Goal: Information Seeking & Learning: Learn about a topic

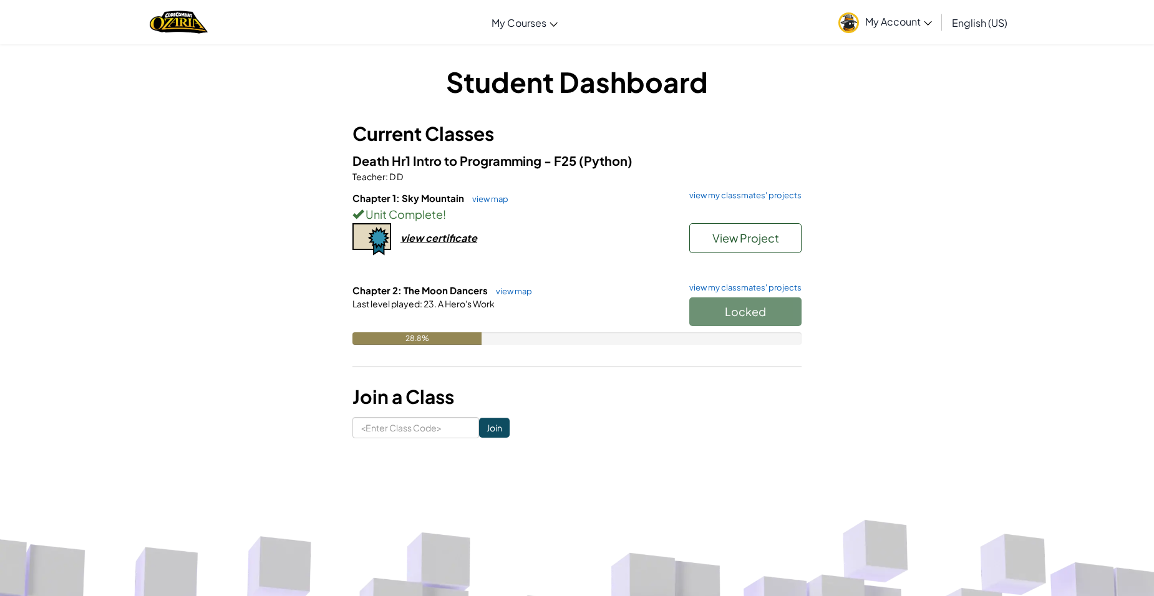
click at [741, 309] on div "Locked" at bounding box center [739, 315] width 125 height 35
click at [468, 338] on div "28.8%" at bounding box center [416, 339] width 129 height 12
click at [784, 284] on link "view my classmates' projects" at bounding box center [742, 288] width 119 height 8
click at [747, 305] on div "Locked" at bounding box center [739, 315] width 125 height 35
click at [505, 291] on link "view map" at bounding box center [511, 291] width 42 height 10
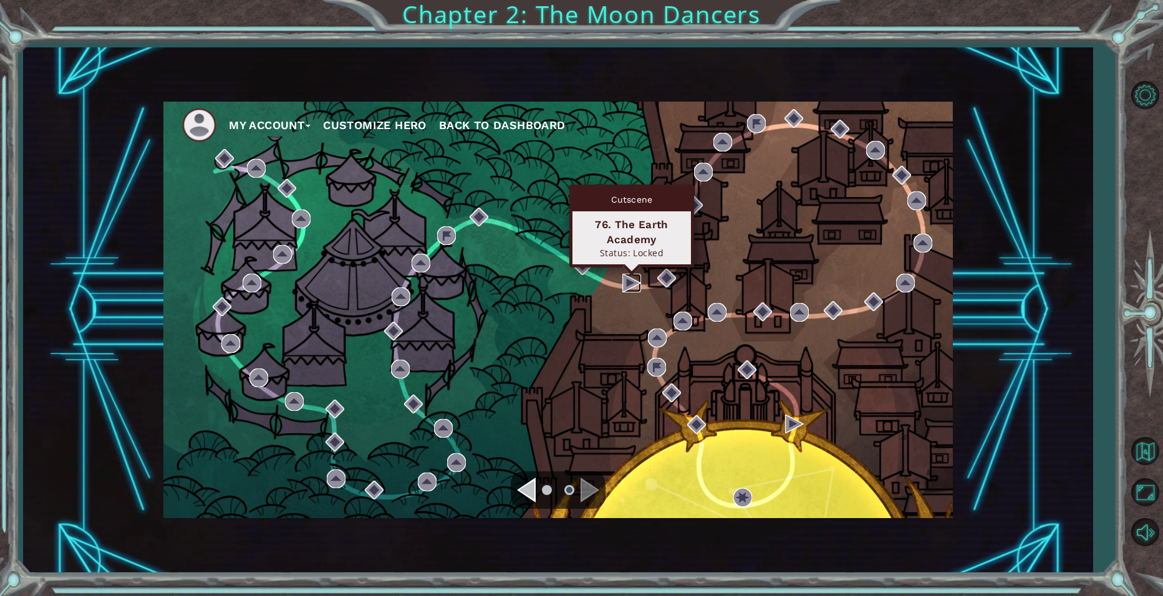
click at [628, 281] on img at bounding box center [632, 283] width 19 height 19
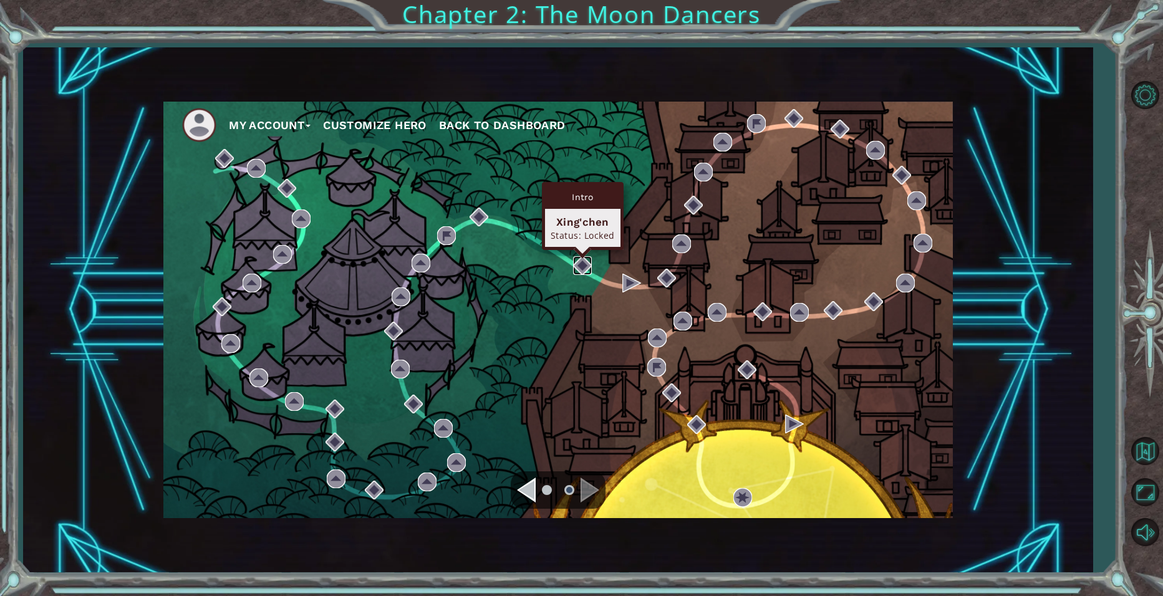
click at [577, 257] on img at bounding box center [582, 265] width 19 height 19
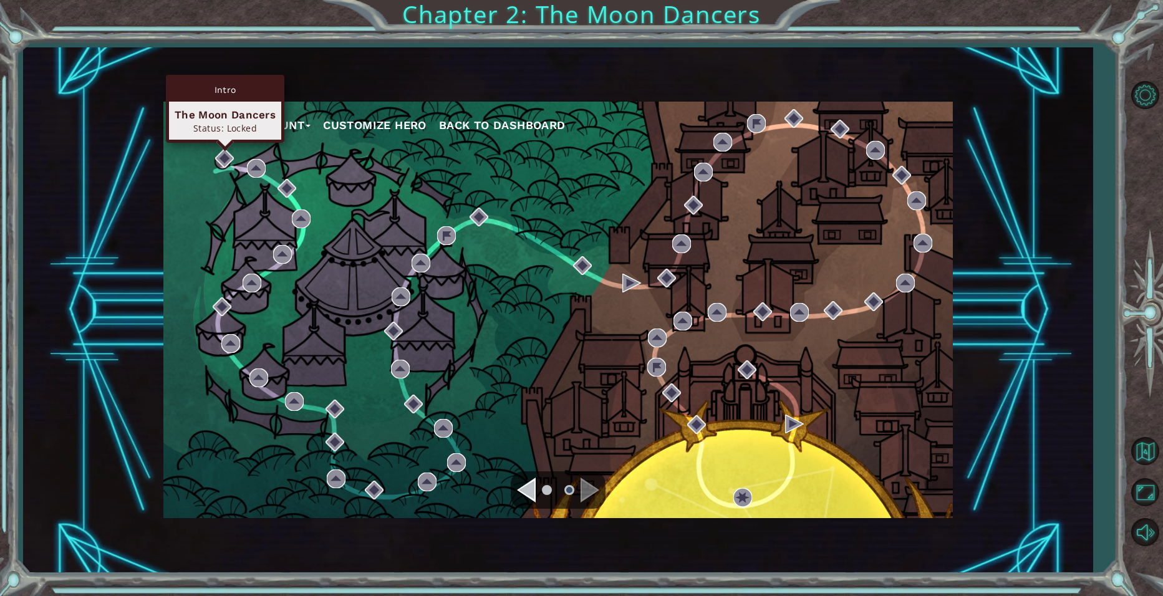
click at [223, 143] on div "Intro The Moon Dancers Status: Locked" at bounding box center [225, 109] width 119 height 68
click at [221, 155] on img at bounding box center [224, 158] width 19 height 19
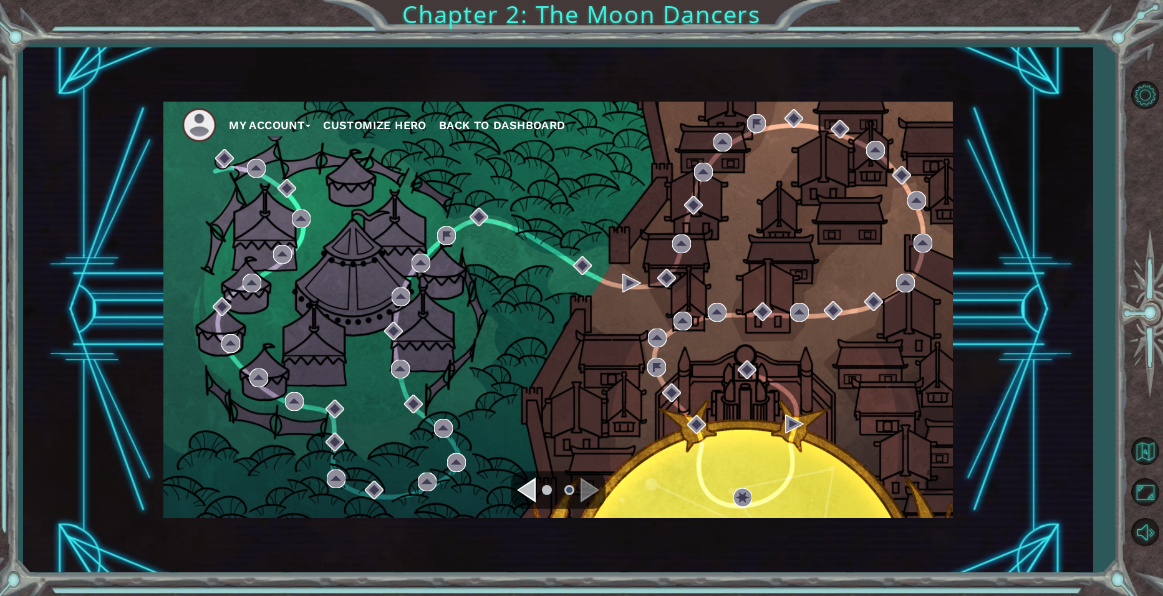
click at [532, 479] on div "Navigate to the previous page" at bounding box center [526, 490] width 19 height 25
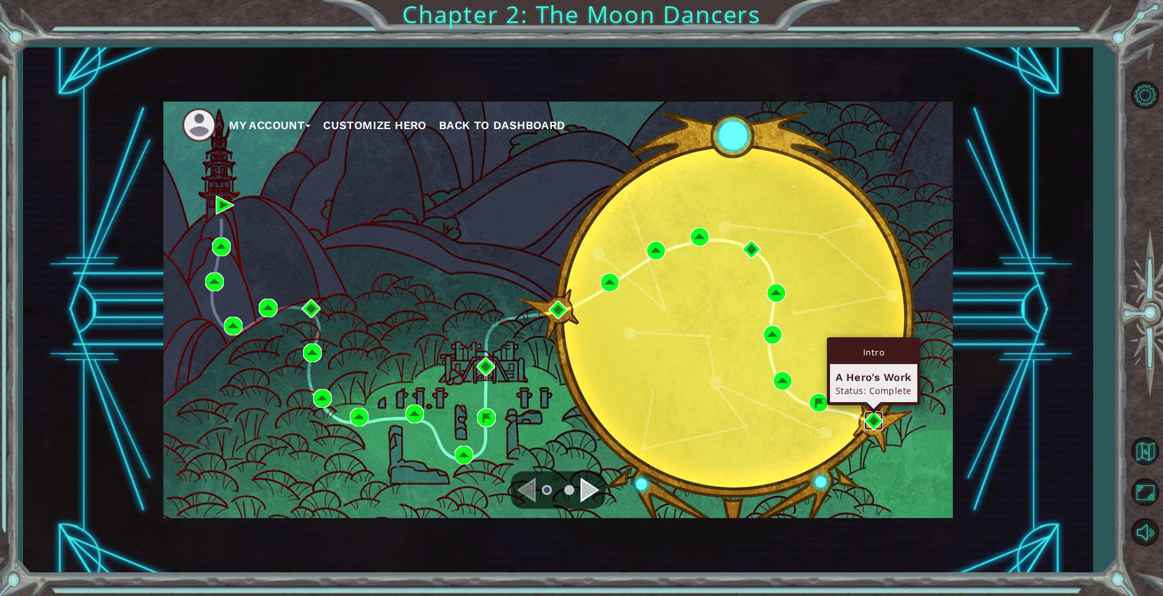
click at [874, 425] on img at bounding box center [874, 421] width 19 height 19
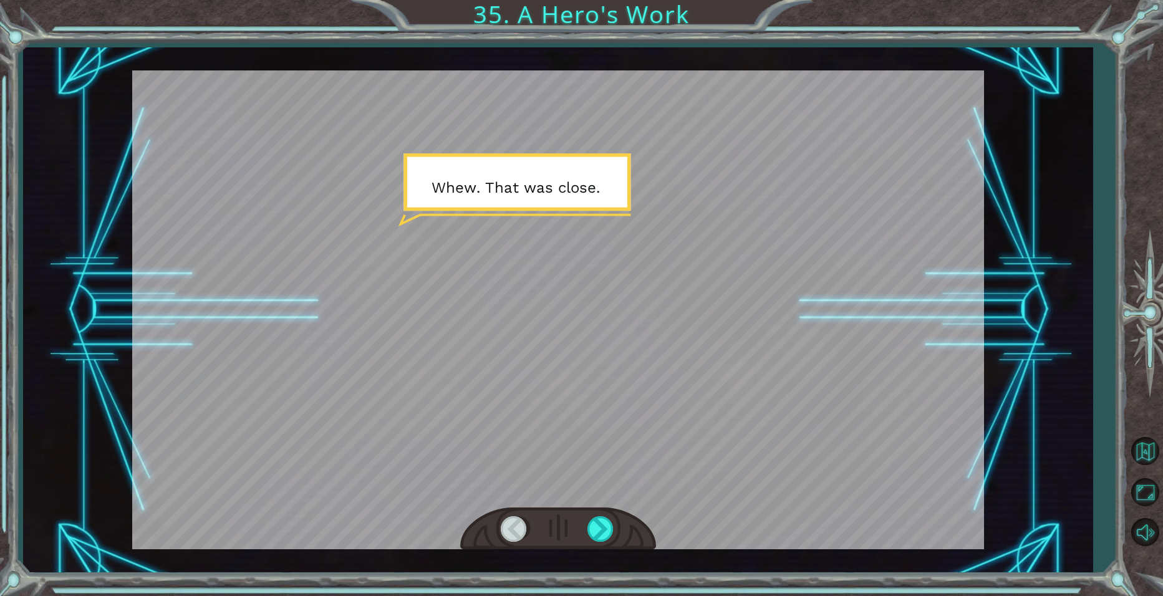
click at [505, 525] on div at bounding box center [515, 530] width 28 height 26
